Goal: Task Accomplishment & Management: Manage account settings

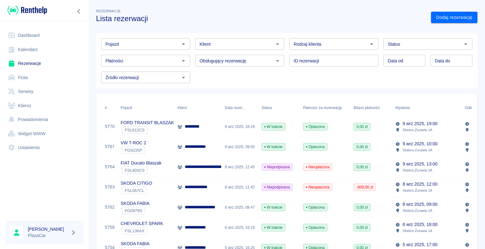
click at [234, 13] on div "Rezerwacje Lista rezerwacji" at bounding box center [258, 13] width 335 height 21
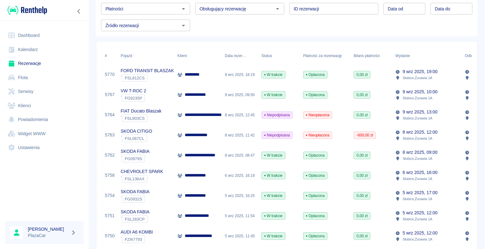
scroll to position [63, 0]
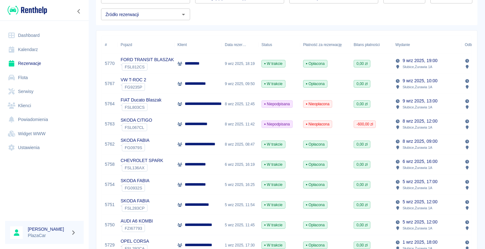
click at [171, 206] on div "SKODA FABIA ` FSL283CP" at bounding box center [145, 205] width 57 height 20
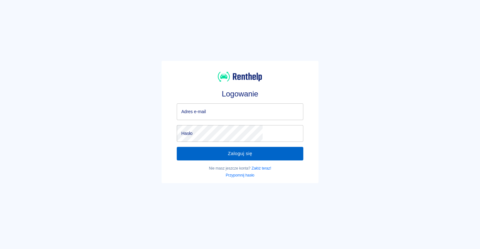
type input "[EMAIL_ADDRESS][DOMAIN_NAME]"
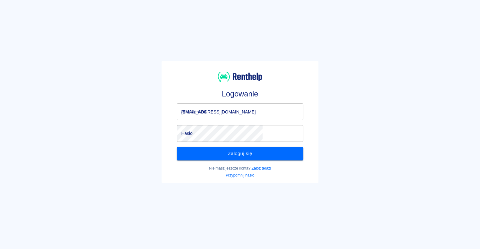
click at [235, 152] on button "Zaloguj się" at bounding box center [240, 153] width 126 height 13
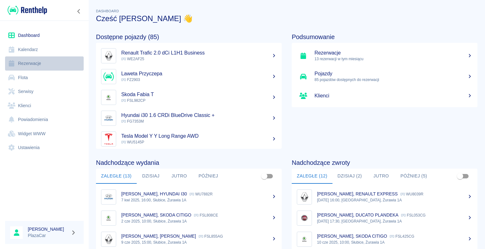
click at [34, 64] on link "Rezerwacje" at bounding box center [44, 63] width 79 height 14
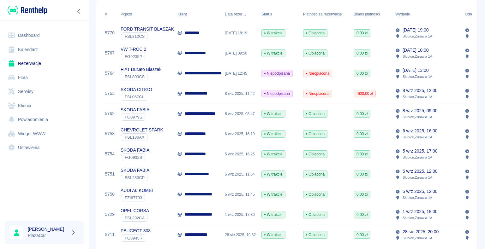
scroll to position [95, 0]
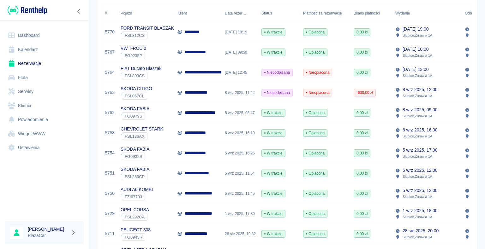
click at [205, 172] on p "**********" at bounding box center [200, 173] width 30 height 7
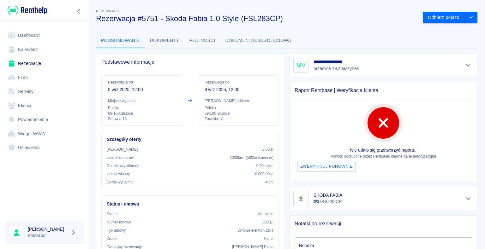
scroll to position [32, 0]
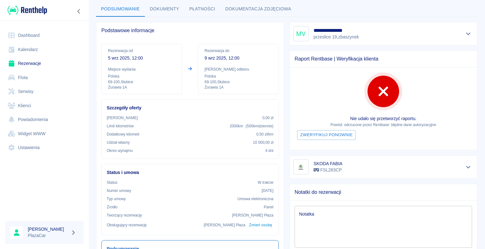
click at [305, 93] on div "Nie udało się przetworzyć raportu. Powód: odrzucone przez [PERSON_NAME]: błędne…" at bounding box center [382, 109] width 187 height 83
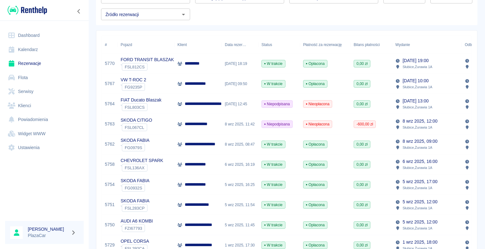
scroll to position [95, 0]
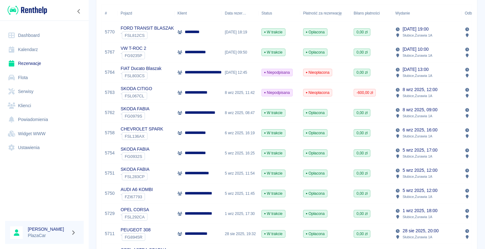
click at [165, 134] on div "CHEVROLET SPARK ` FSL136AX" at bounding box center [145, 133] width 57 height 20
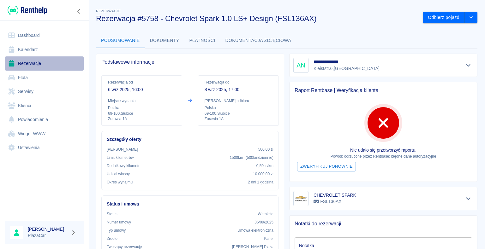
click at [25, 64] on link "Rezerwacje" at bounding box center [44, 63] width 79 height 14
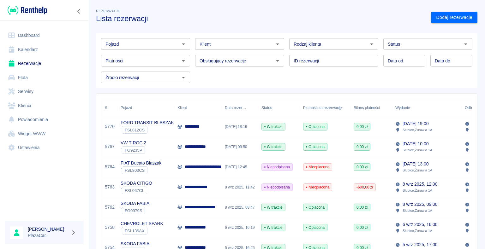
click at [218, 170] on p "**********" at bounding box center [208, 167] width 47 height 7
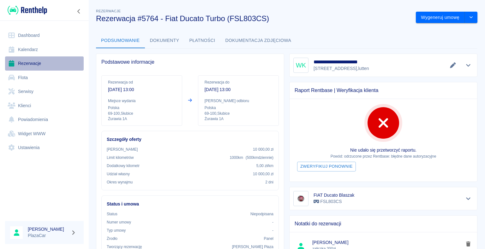
click at [20, 63] on link "Rezerwacje" at bounding box center [44, 63] width 79 height 14
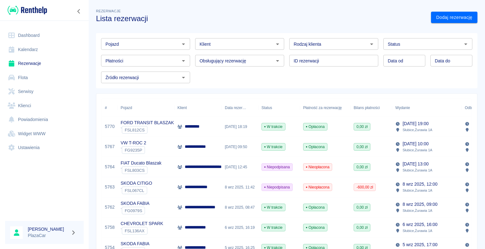
click at [187, 145] on p "**********" at bounding box center [204, 147] width 38 height 7
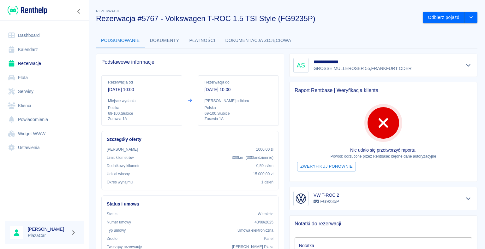
click at [36, 64] on link "Rezerwacje" at bounding box center [44, 63] width 79 height 14
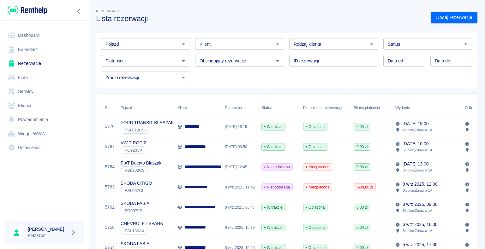
click at [173, 148] on div "VW T-ROC 2 ` FG9235P" at bounding box center [145, 147] width 57 height 20
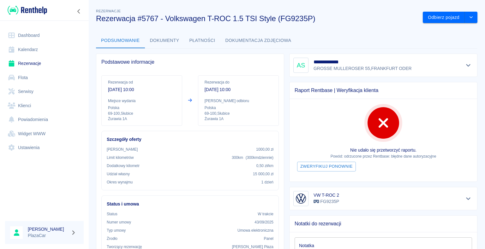
click at [25, 61] on link "Rezerwacje" at bounding box center [44, 63] width 79 height 14
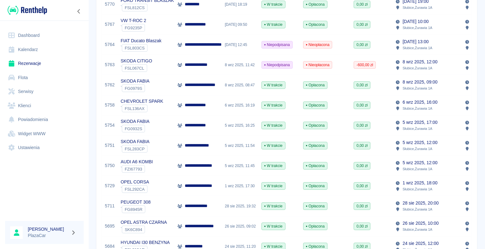
scroll to position [126, 0]
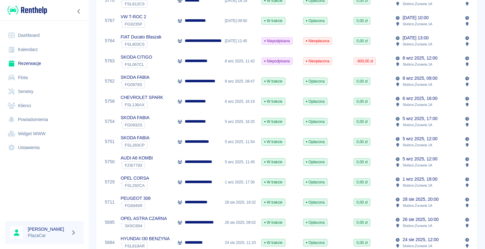
click at [192, 182] on p "**********" at bounding box center [202, 182] width 35 height 7
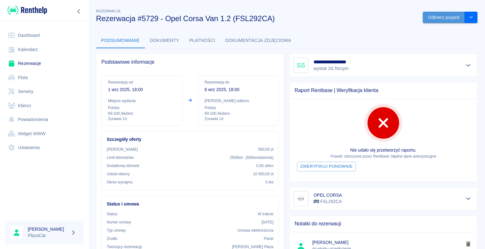
click at [431, 18] on button "Odbierz pojazd" at bounding box center [443, 18] width 42 height 12
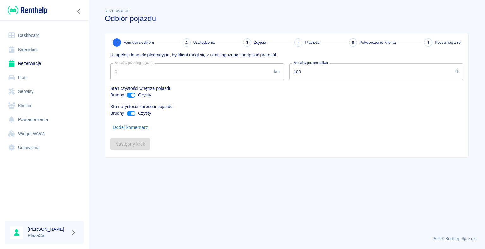
type input "239189"
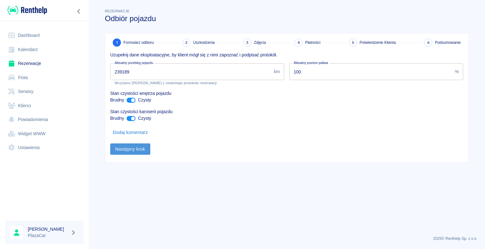
click at [125, 151] on button "Następny krok" at bounding box center [130, 150] width 40 height 12
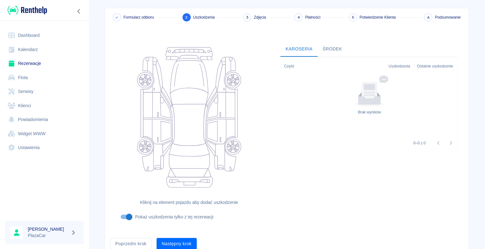
scroll to position [52, 0]
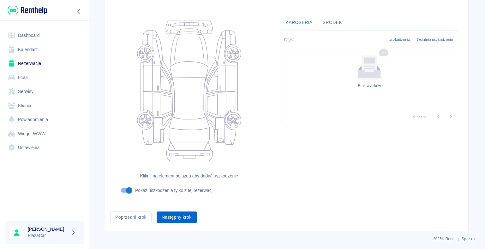
click at [180, 218] on button "Następny krok" at bounding box center [177, 218] width 40 height 12
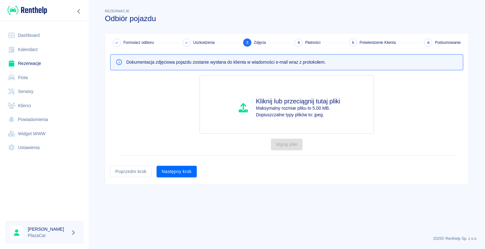
scroll to position [0, 0]
click at [176, 173] on button "Następny krok" at bounding box center [177, 172] width 40 height 12
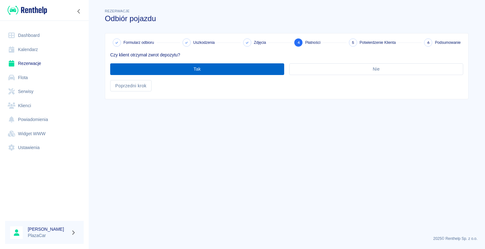
click at [198, 68] on button "Tak" at bounding box center [197, 69] width 174 height 12
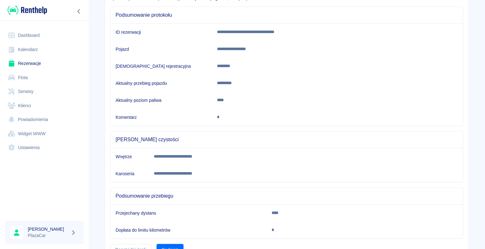
scroll to position [88, 0]
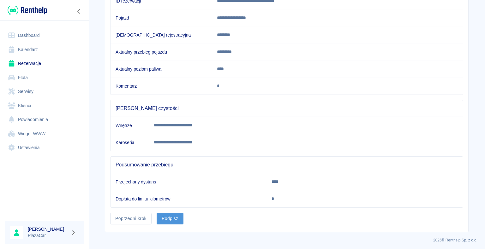
click at [167, 218] on button "Podpisz" at bounding box center [170, 219] width 27 height 12
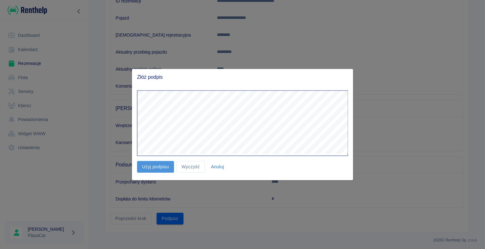
click at [154, 166] on button "Użyj podpisu" at bounding box center [155, 167] width 37 height 12
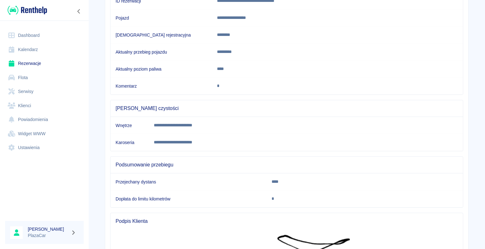
scroll to position [211, 0]
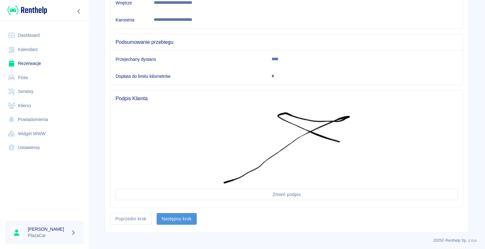
click at [177, 219] on button "Następny krok" at bounding box center [177, 219] width 40 height 12
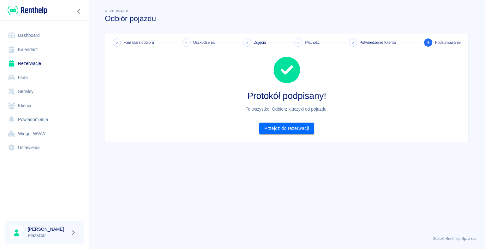
scroll to position [0, 0]
click at [281, 127] on link "Przejdź do rezerwacji" at bounding box center [286, 129] width 55 height 12
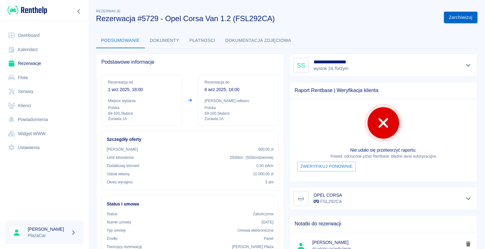
click at [451, 17] on button "Zarchiwizuj" at bounding box center [460, 18] width 33 height 12
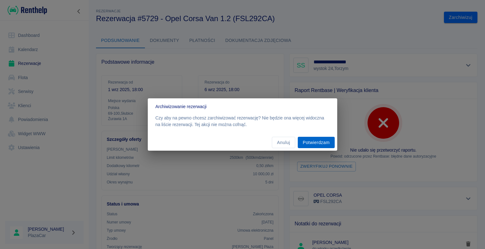
click at [311, 143] on button "Potwierdzam" at bounding box center [316, 143] width 37 height 12
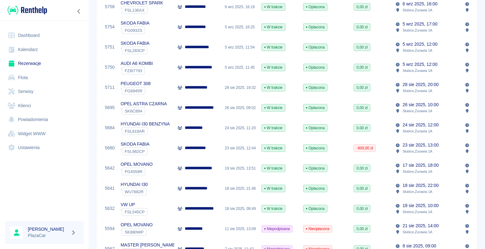
scroll to position [252, 0]
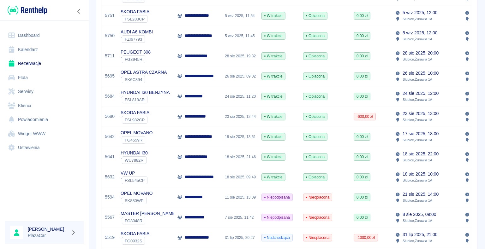
click at [167, 177] on div "VW UP ` FSL545CP" at bounding box center [145, 177] width 57 height 20
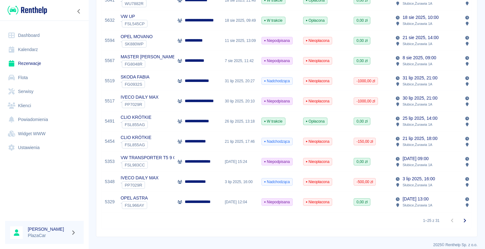
scroll to position [410, 0]
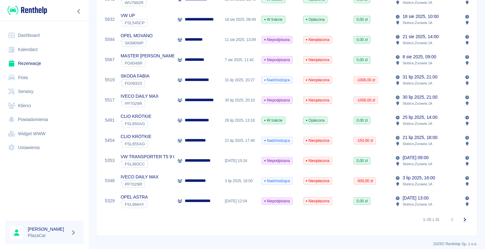
click at [166, 200] on div "OPEL ASTRA ` FSL966AY" at bounding box center [145, 201] width 57 height 20
